Goal: Contribute content

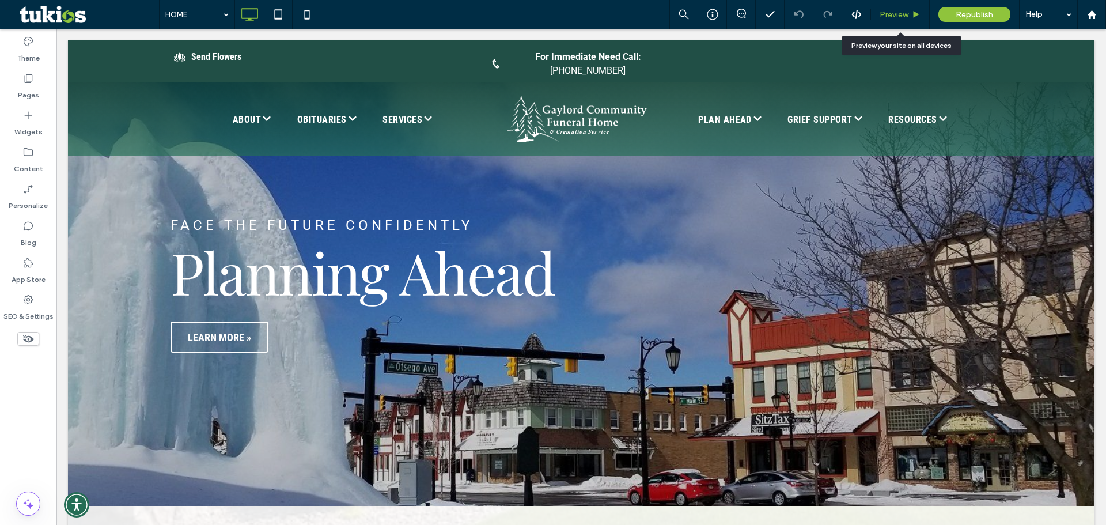
click at [906, 18] on span "Preview" at bounding box center [893, 15] width 29 height 10
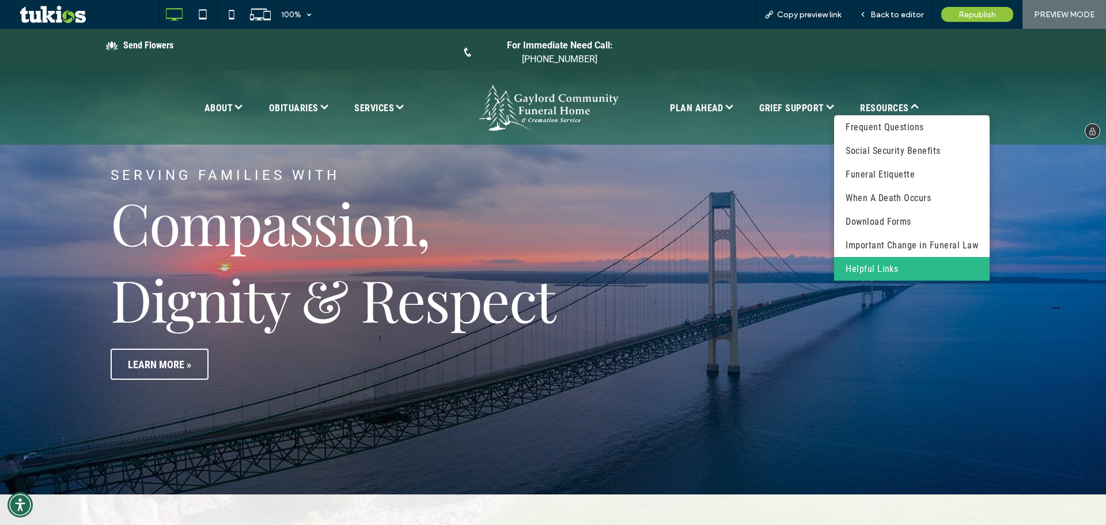
click at [887, 264] on span "Helpful Links" at bounding box center [871, 269] width 52 height 14
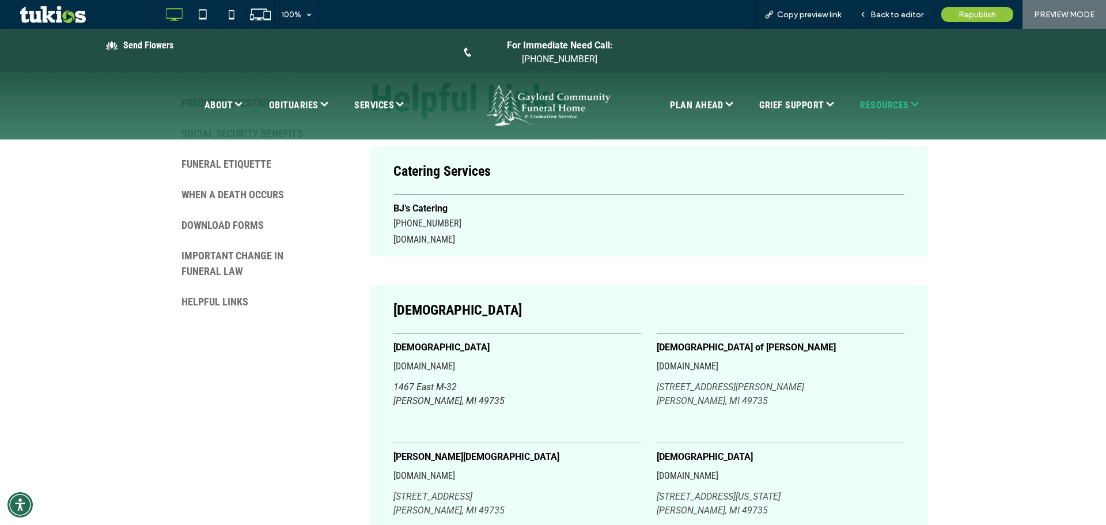
scroll to position [518, 0]
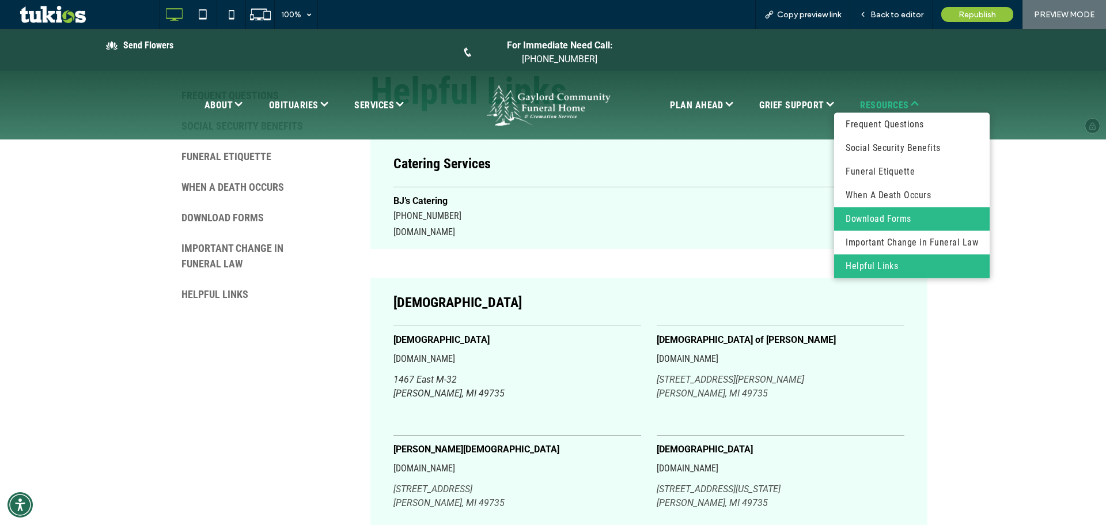
click at [894, 212] on span "Download Forms" at bounding box center [878, 219] width 66 height 14
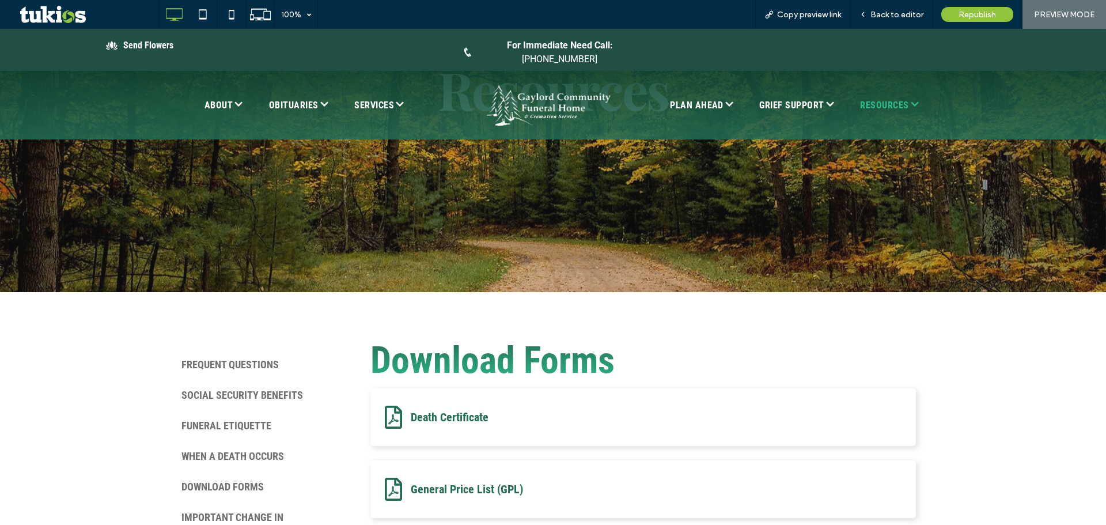
scroll to position [346, 0]
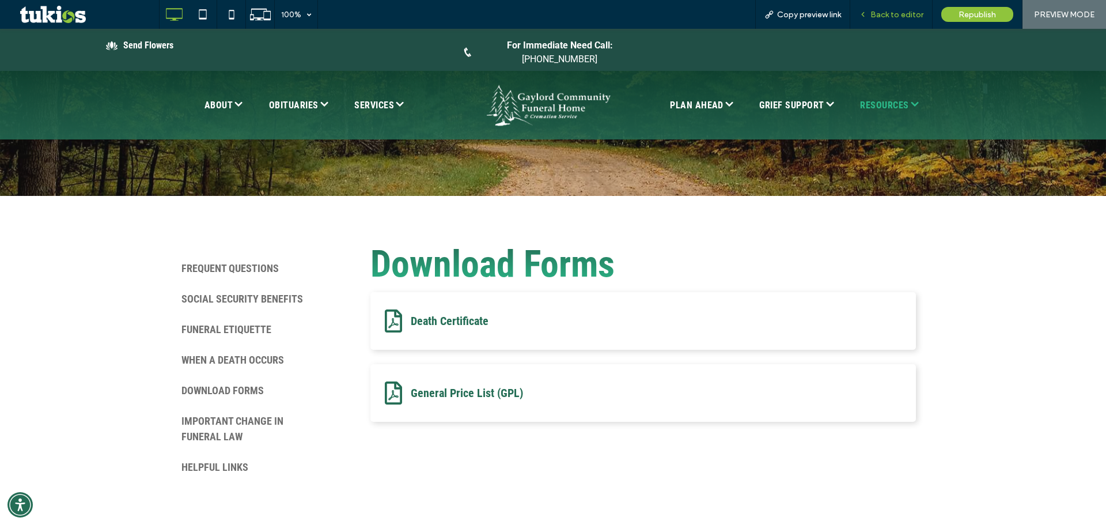
click at [902, 14] on span "Back to editor" at bounding box center [896, 15] width 53 height 10
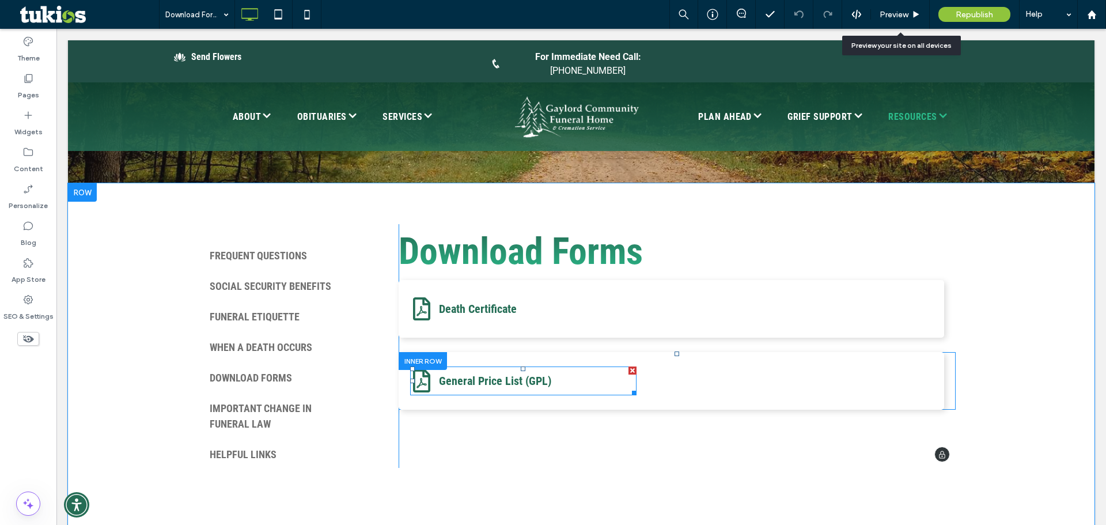
click at [583, 382] on p "General Price List (GPL)" at bounding box center [538, 380] width 198 height 17
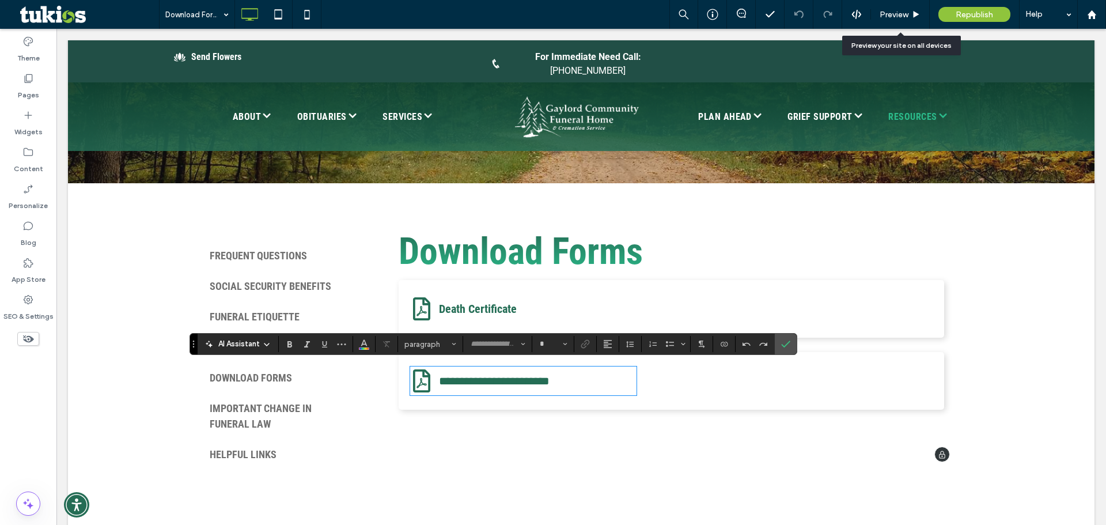
type input "**********"
type input "**"
click at [585, 340] on icon "Link" at bounding box center [585, 343] width 9 height 9
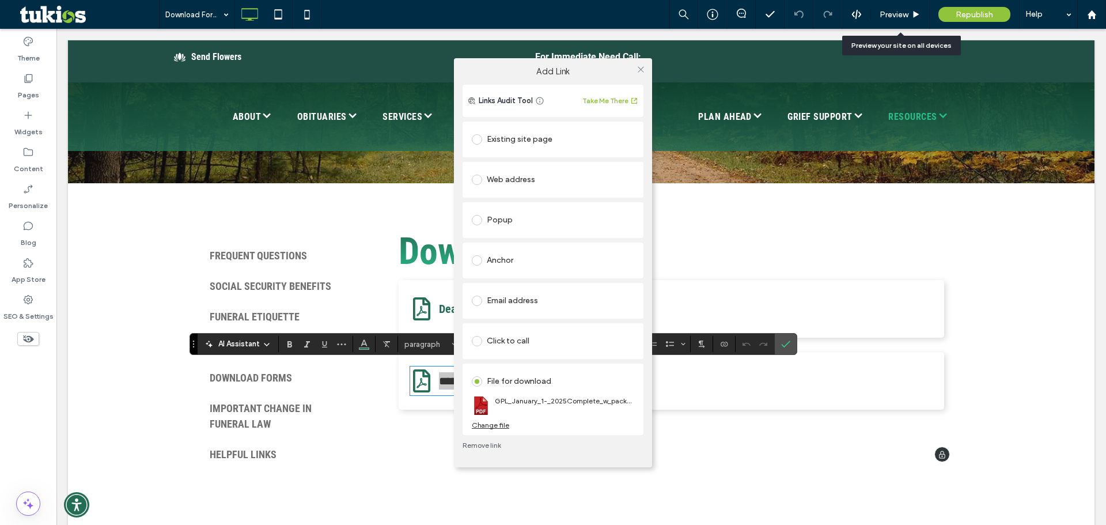
click at [487, 426] on div "Change file" at bounding box center [490, 424] width 37 height 9
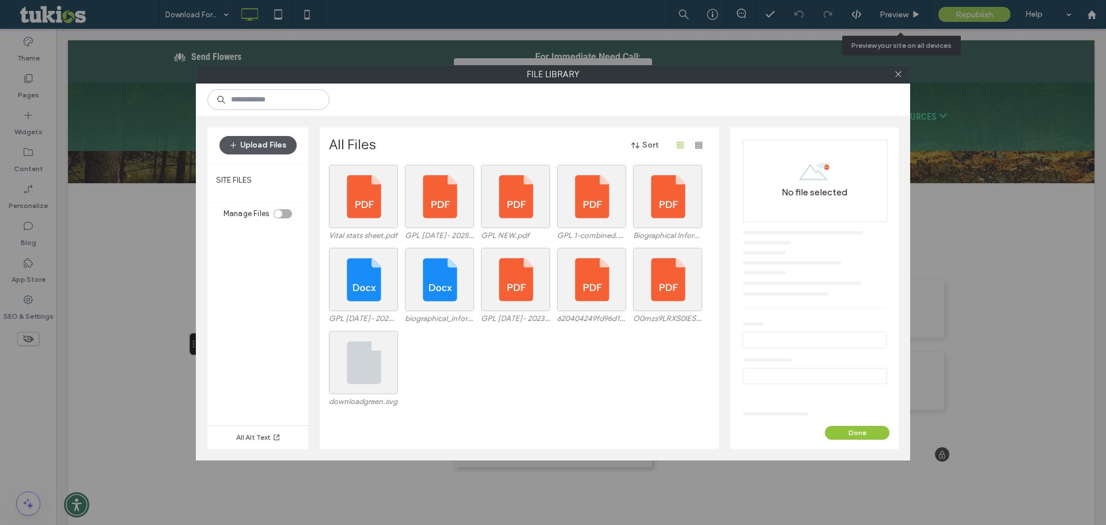
click at [275, 150] on button "Upload Files" at bounding box center [257, 145] width 77 height 18
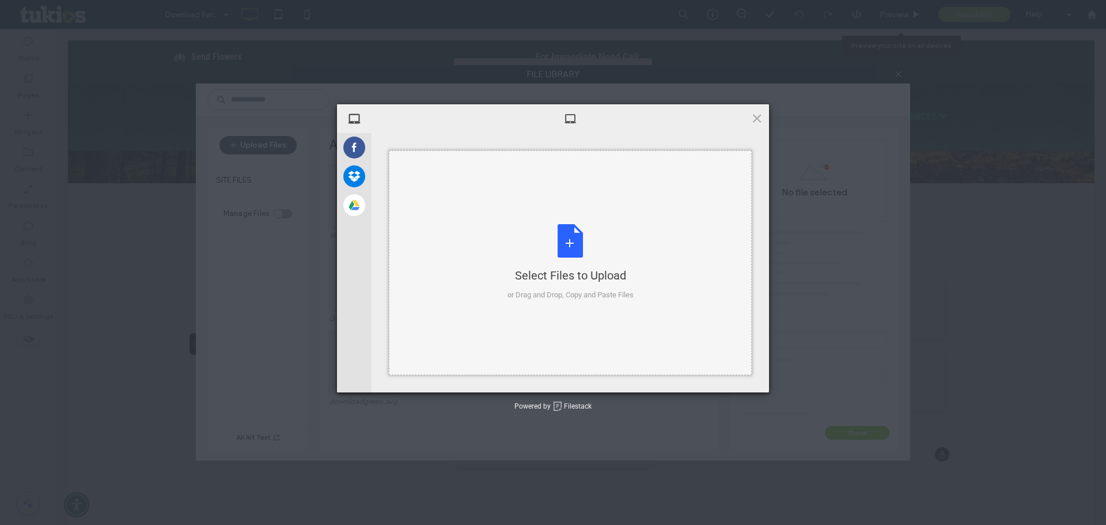
click at [559, 242] on div "Select Files to Upload or Drag and Drop, Copy and Paste Files" at bounding box center [570, 262] width 126 height 77
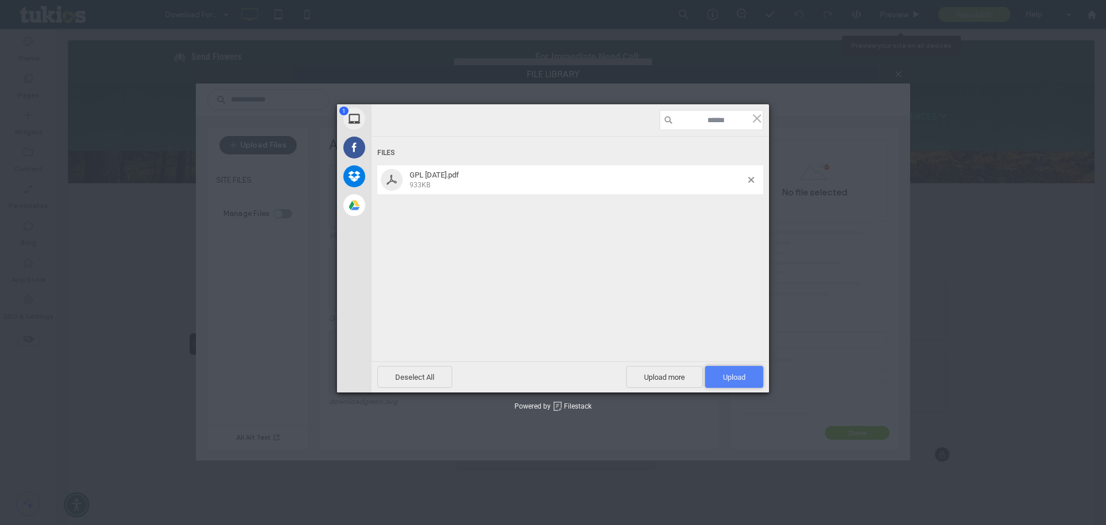
click at [729, 381] on span "Upload 1" at bounding box center [734, 377] width 22 height 9
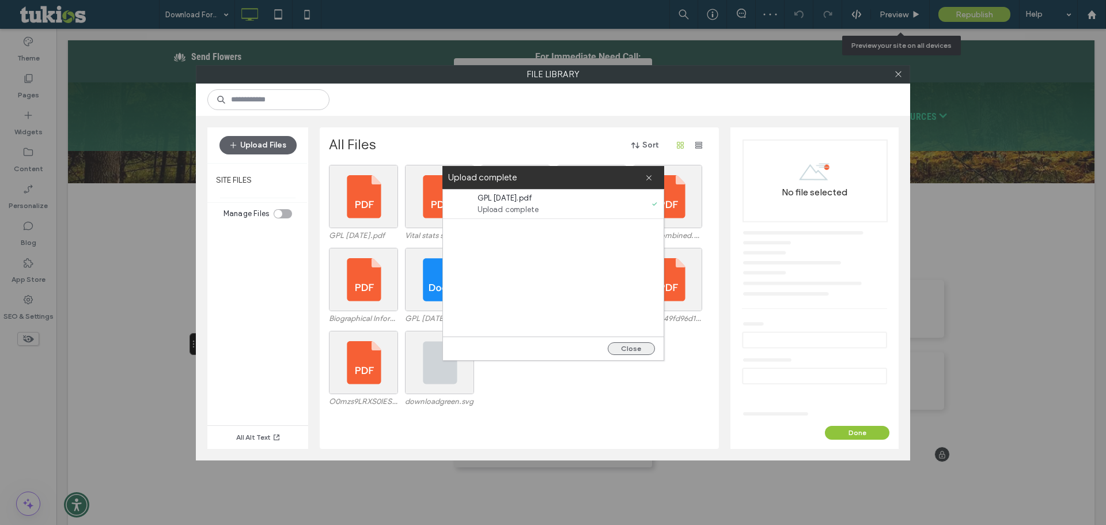
click at [629, 346] on button "Close" at bounding box center [631, 348] width 47 height 13
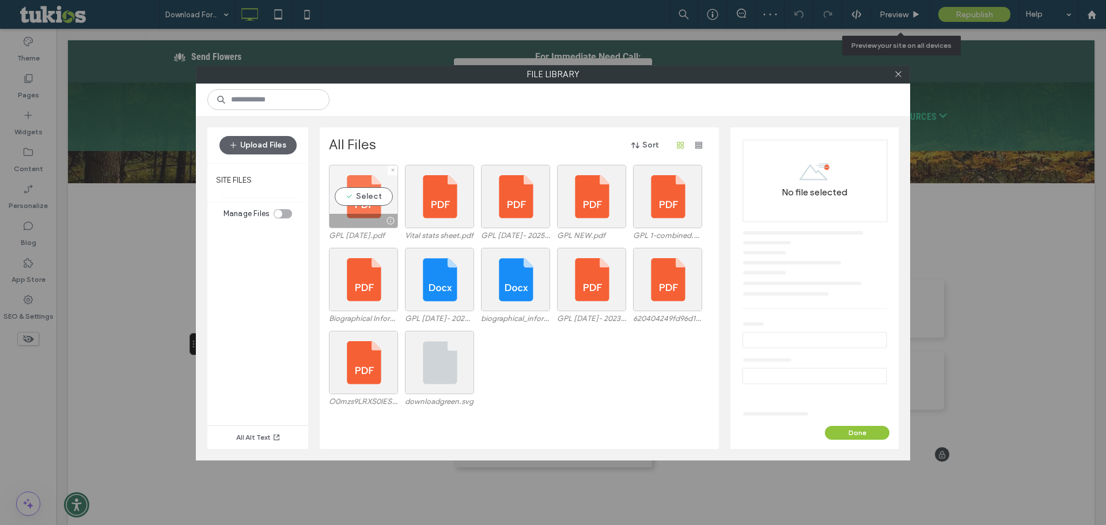
click at [350, 187] on div "Select" at bounding box center [363, 196] width 69 height 63
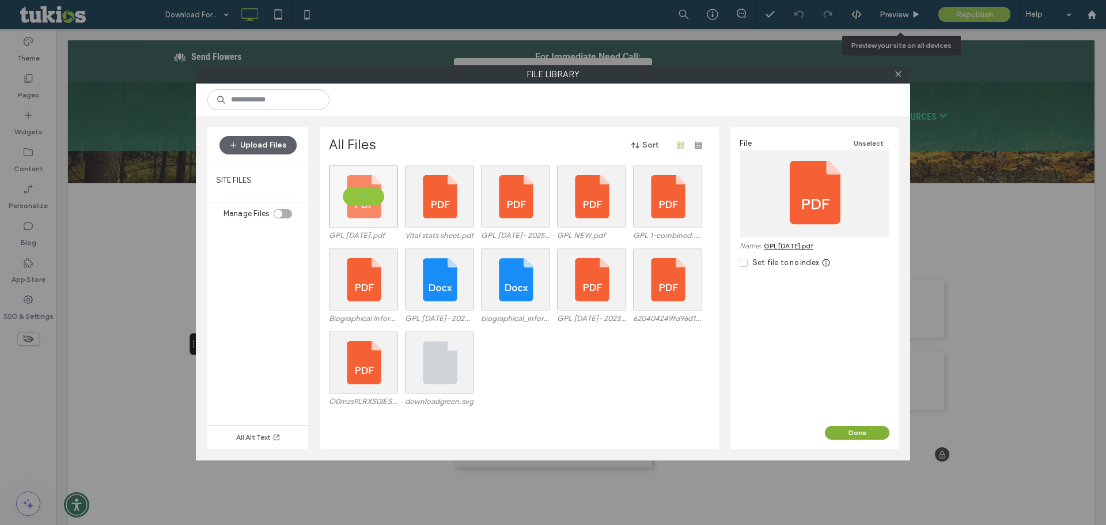
click at [865, 434] on button "Done" at bounding box center [857, 433] width 65 height 14
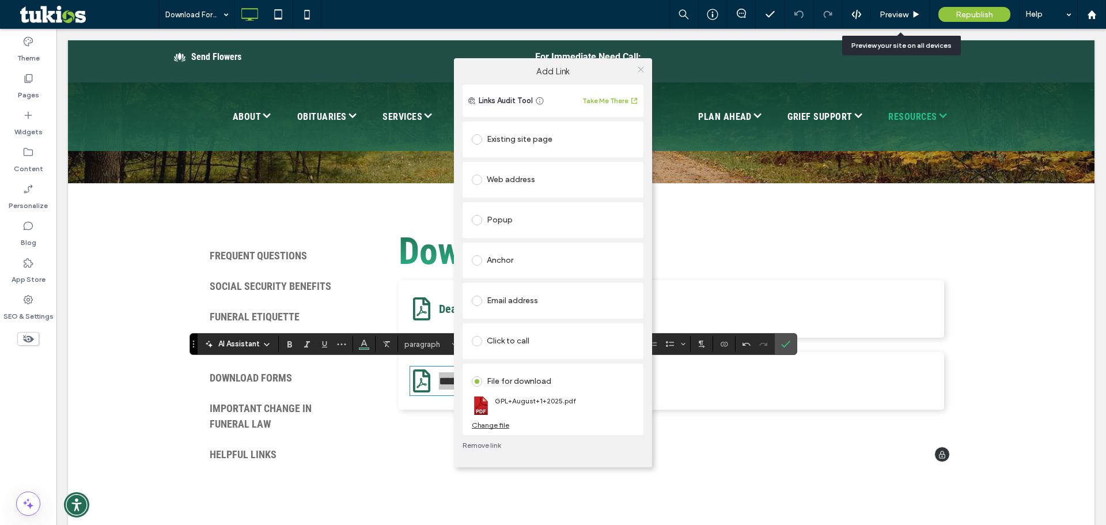
click at [640, 70] on icon at bounding box center [640, 69] width 9 height 9
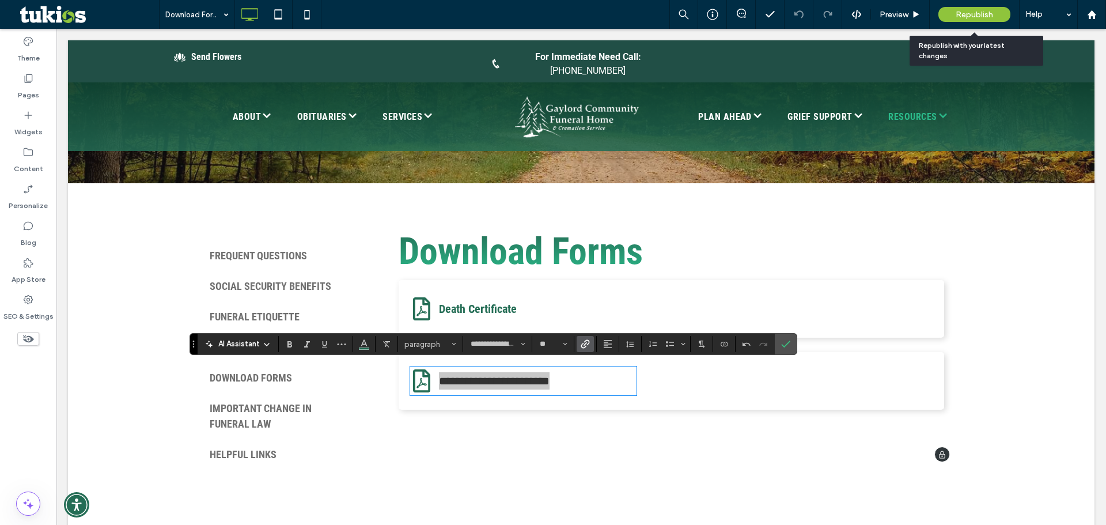
click at [959, 20] on div "Republish" at bounding box center [974, 14] width 72 height 15
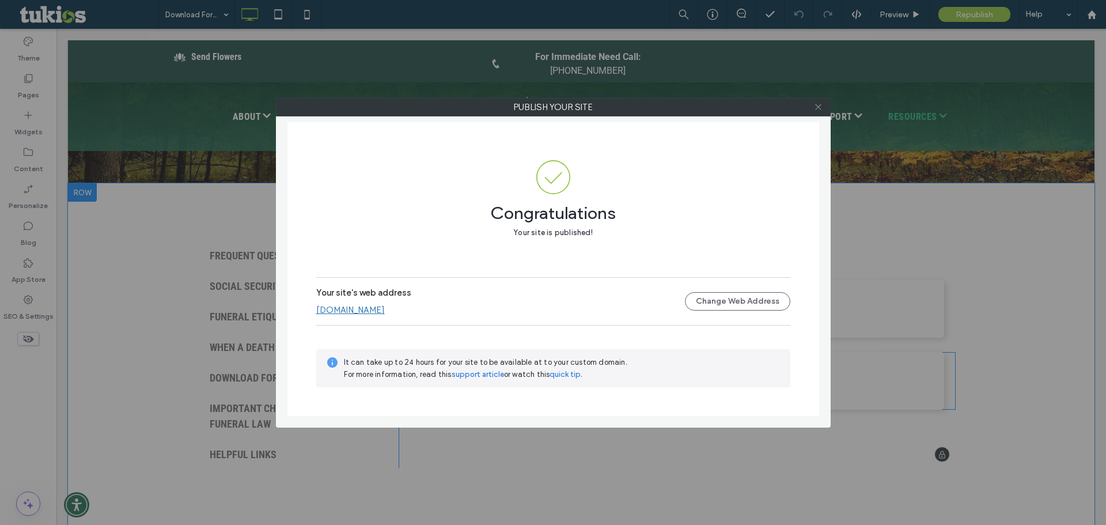
click at [821, 111] on icon at bounding box center [818, 107] width 9 height 9
